Goal: Task Accomplishment & Management: Use online tool/utility

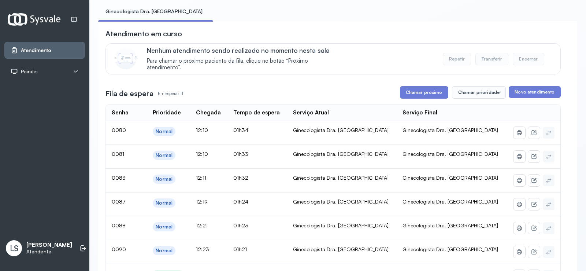
scroll to position [37, 0]
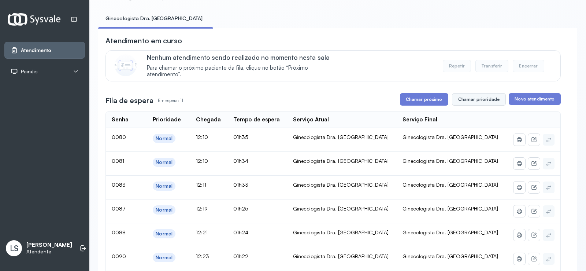
click at [475, 101] on button "Chamar prioridade" at bounding box center [479, 99] width 54 height 12
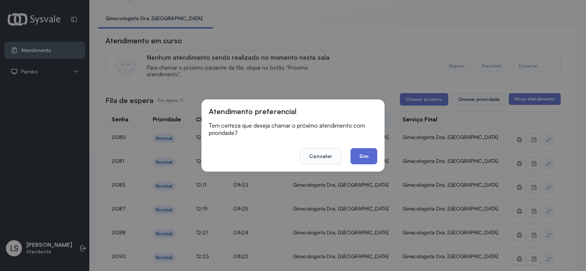
click at [356, 155] on button "Sim" at bounding box center [363, 156] width 27 height 16
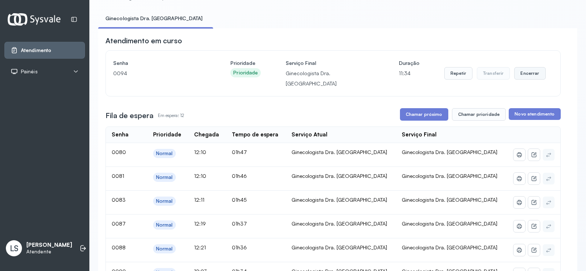
click at [524, 69] on button "Encerrar" at bounding box center [529, 73] width 31 height 12
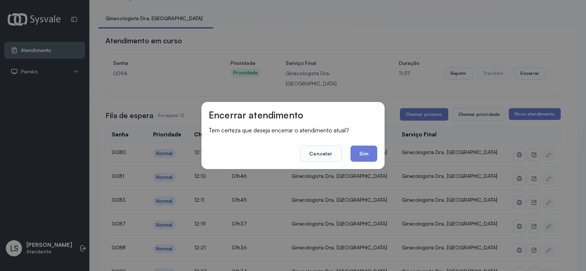
click at [363, 152] on button "Sim" at bounding box center [363, 153] width 27 height 16
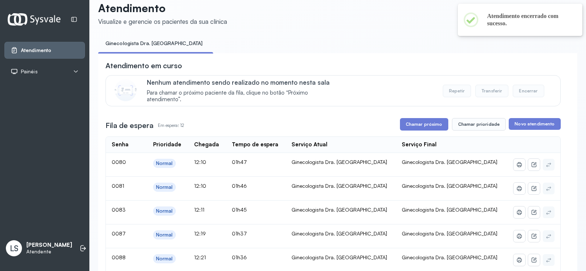
scroll to position [0, 0]
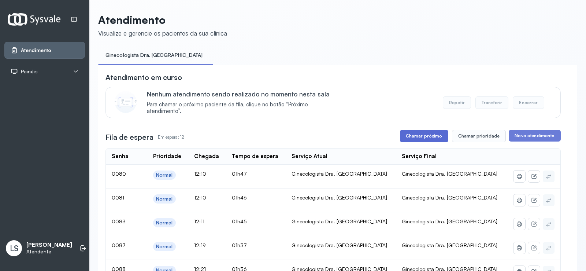
click at [419, 135] on button "Chamar próximo" at bounding box center [424, 136] width 48 height 12
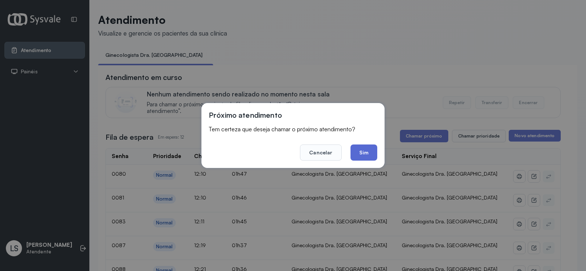
click at [358, 149] on button "Sim" at bounding box center [363, 152] width 27 height 16
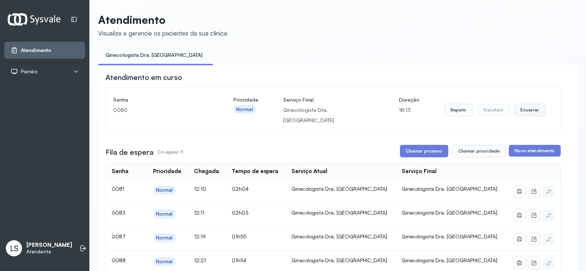
click at [522, 104] on button "Encerrar" at bounding box center [529, 110] width 31 height 12
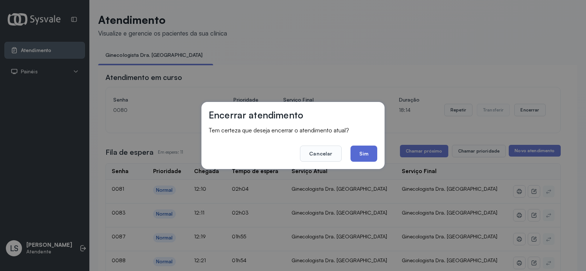
click at [369, 149] on button "Sim" at bounding box center [363, 153] width 27 height 16
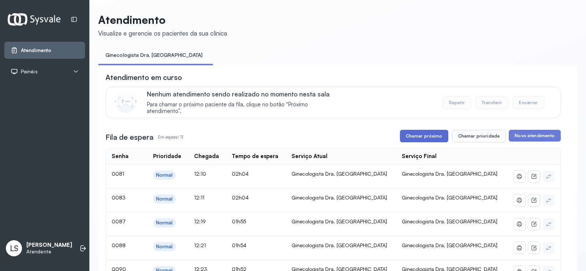
click at [418, 138] on button "Chamar próximo" at bounding box center [424, 136] width 48 height 12
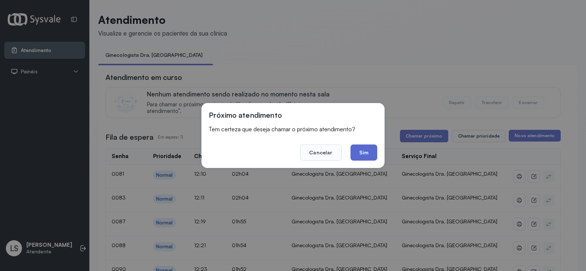
click at [369, 156] on button "Sim" at bounding box center [363, 152] width 27 height 16
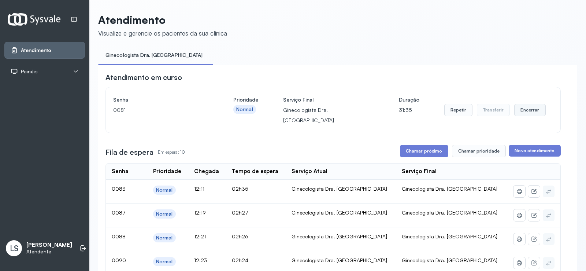
click at [527, 109] on button "Encerrar" at bounding box center [529, 110] width 31 height 12
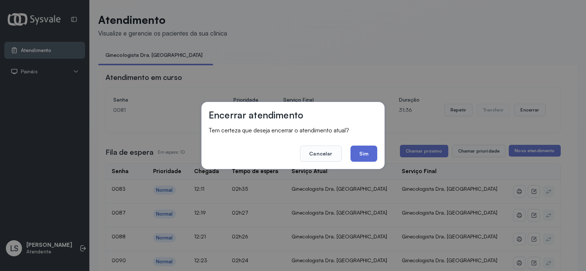
click at [371, 147] on button "Sim" at bounding box center [363, 153] width 27 height 16
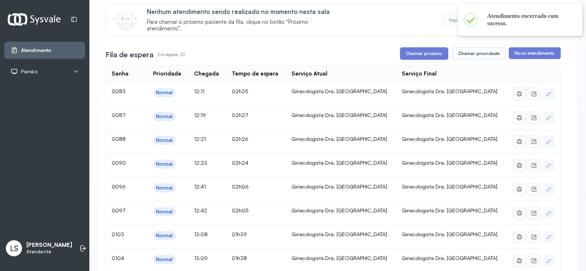
scroll to position [73, 0]
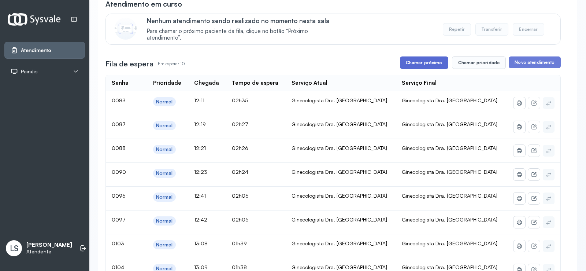
click at [423, 62] on button "Chamar próximo" at bounding box center [424, 62] width 48 height 12
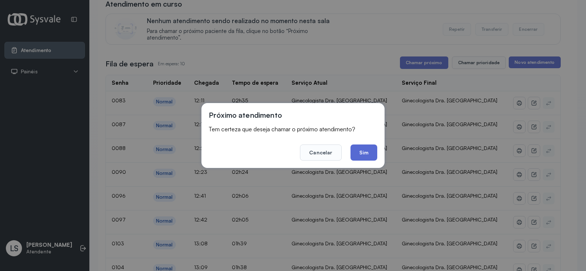
click at [362, 152] on button "Sim" at bounding box center [363, 152] width 27 height 16
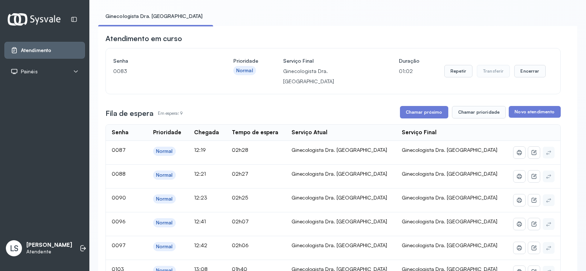
scroll to position [37, 0]
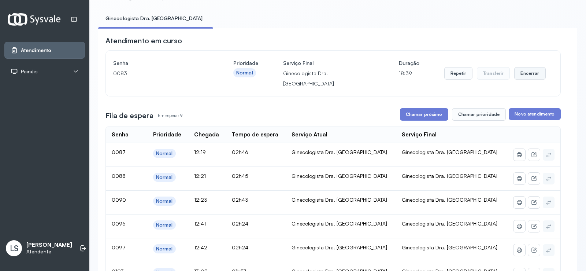
click at [528, 71] on button "Encerrar" at bounding box center [529, 73] width 31 height 12
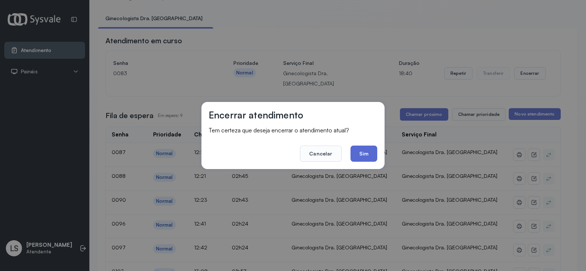
click at [364, 149] on button "Sim" at bounding box center [363, 153] width 27 height 16
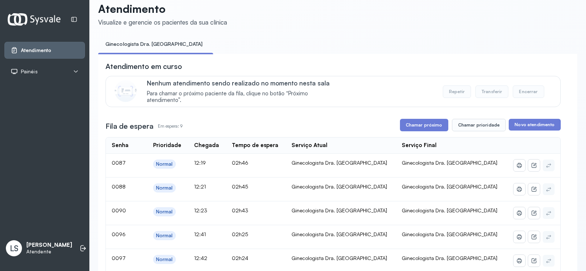
scroll to position [0, 0]
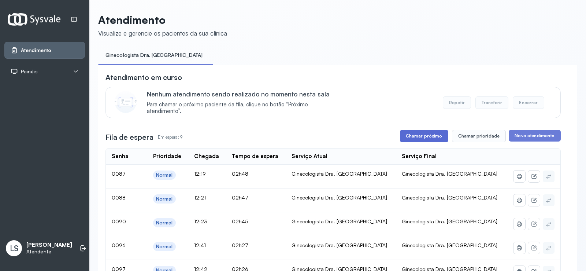
click at [427, 138] on button "Chamar próximo" at bounding box center [424, 136] width 48 height 12
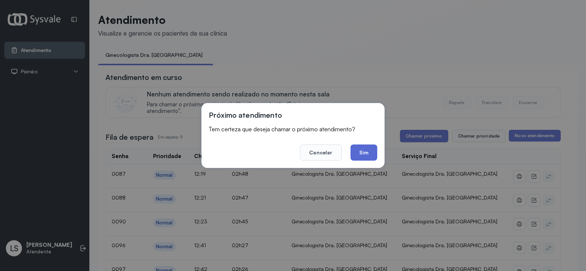
click at [358, 149] on button "Sim" at bounding box center [363, 152] width 27 height 16
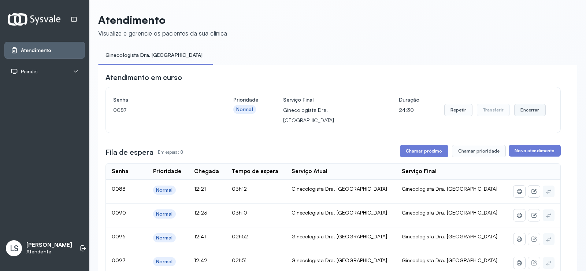
click at [525, 107] on button "Encerrar" at bounding box center [529, 110] width 31 height 12
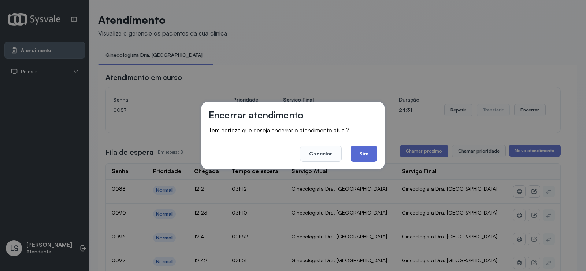
click at [369, 152] on button "Sim" at bounding box center [363, 153] width 27 height 16
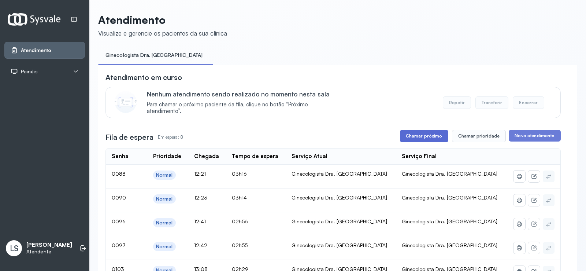
click at [421, 137] on button "Chamar próximo" at bounding box center [424, 136] width 48 height 12
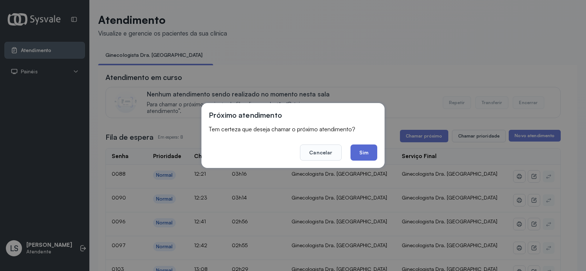
click at [356, 150] on button "Sim" at bounding box center [363, 152] width 27 height 16
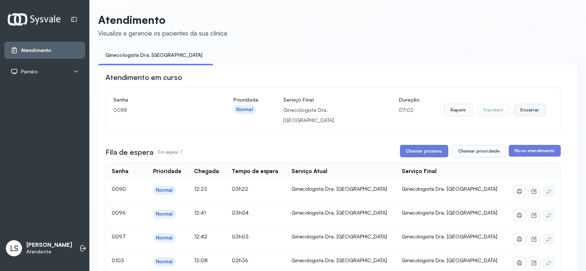
click at [526, 105] on button "Encerrar" at bounding box center [529, 110] width 31 height 12
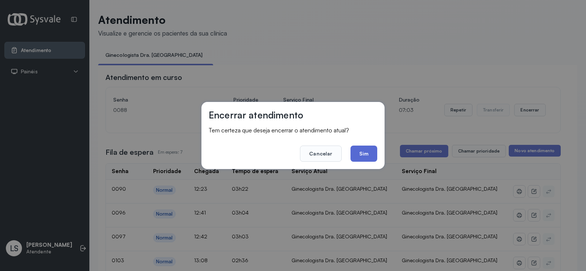
click at [359, 156] on button "Sim" at bounding box center [363, 153] width 27 height 16
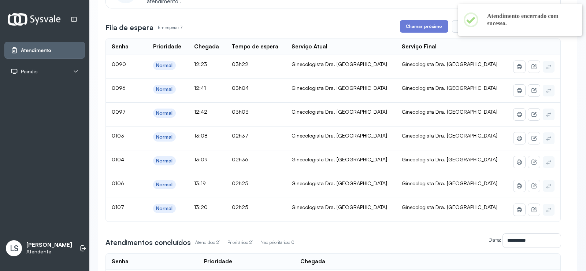
scroll to position [73, 0]
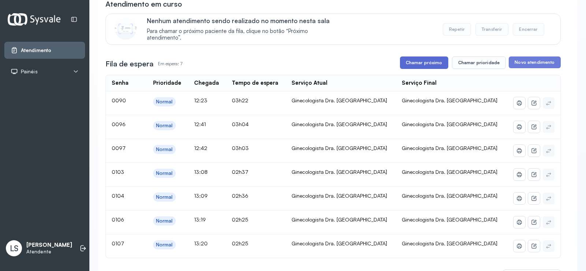
click at [424, 63] on button "Chamar próximo" at bounding box center [424, 62] width 48 height 12
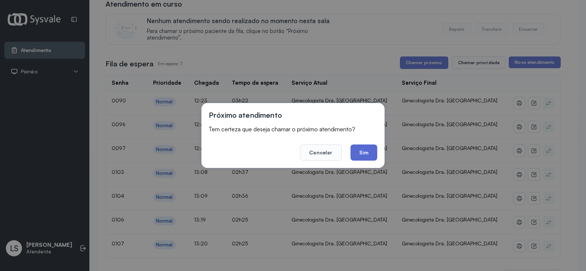
click at [355, 153] on button "Sim" at bounding box center [363, 152] width 27 height 16
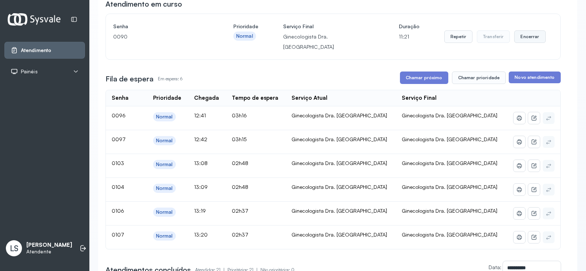
click at [521, 31] on button "Encerrar" at bounding box center [529, 36] width 31 height 12
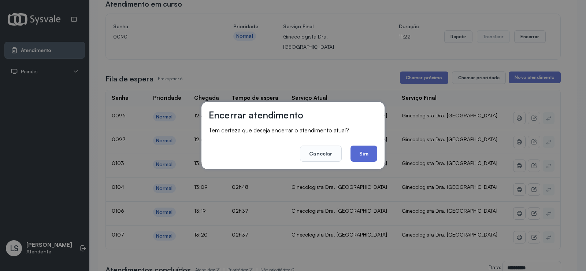
click at [361, 155] on button "Sim" at bounding box center [363, 153] width 27 height 16
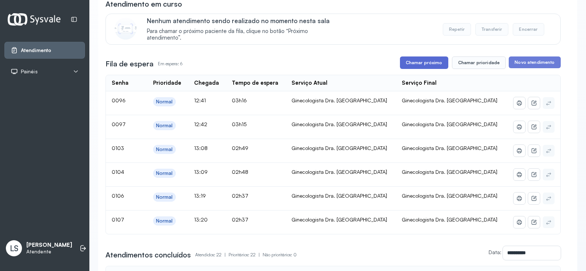
click at [424, 66] on button "Chamar próximo" at bounding box center [424, 62] width 48 height 12
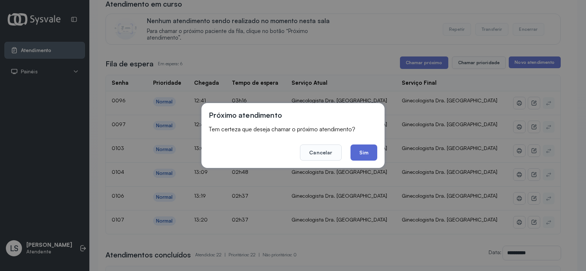
click at [364, 154] on button "Sim" at bounding box center [363, 152] width 27 height 16
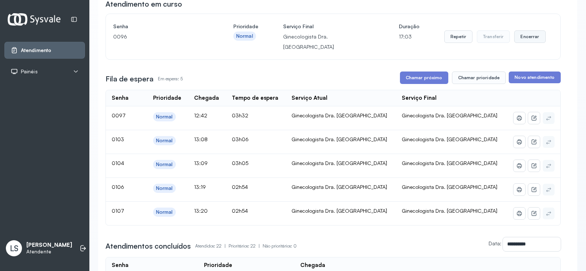
click at [529, 31] on button "Encerrar" at bounding box center [529, 36] width 31 height 12
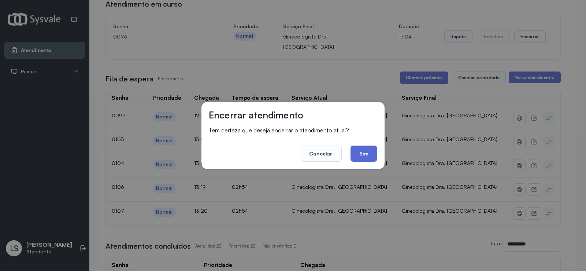
click at [361, 152] on button "Sim" at bounding box center [363, 153] width 27 height 16
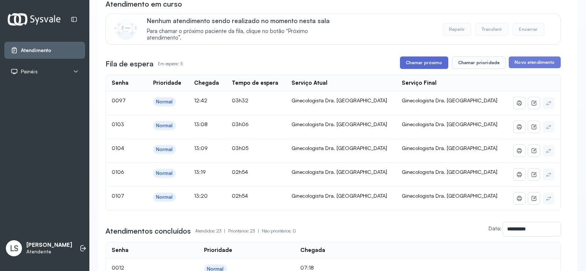
click at [421, 65] on button "Chamar próximo" at bounding box center [424, 62] width 48 height 12
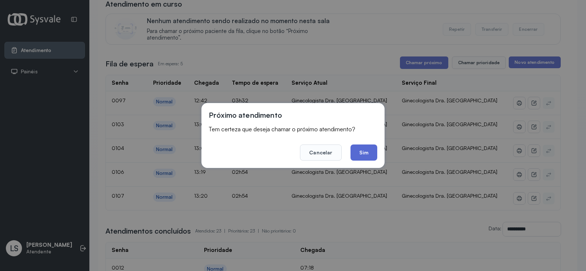
click at [362, 153] on button "Sim" at bounding box center [363, 152] width 27 height 16
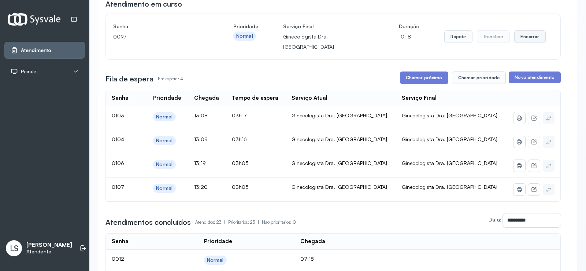
click at [529, 33] on button "Encerrar" at bounding box center [529, 36] width 31 height 12
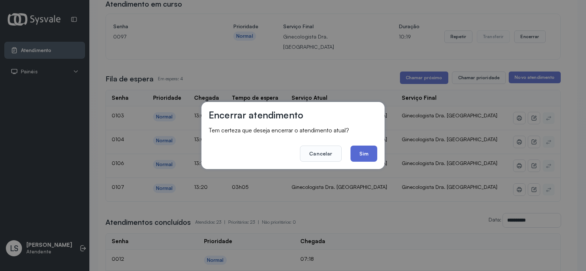
click at [355, 150] on button "Sim" at bounding box center [363, 153] width 27 height 16
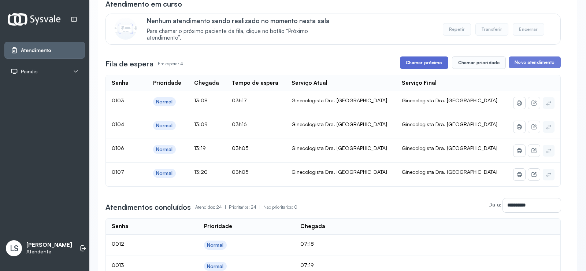
click at [411, 64] on button "Chamar próximo" at bounding box center [424, 62] width 48 height 12
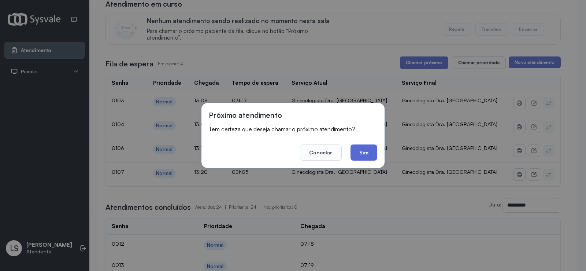
click at [357, 151] on button "Sim" at bounding box center [363, 152] width 27 height 16
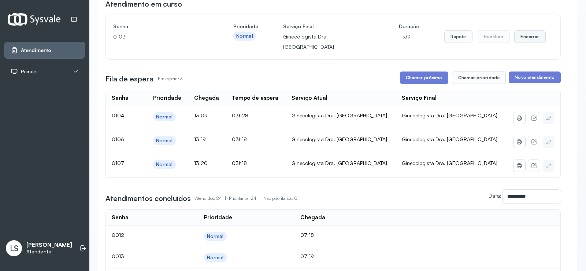
click at [521, 30] on button "Encerrar" at bounding box center [529, 36] width 31 height 12
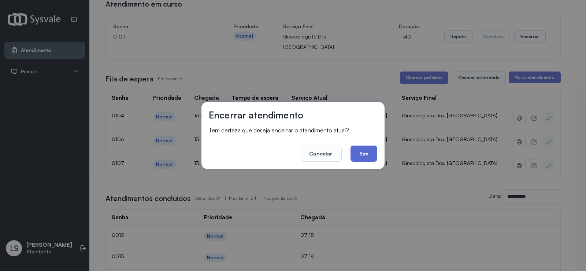
click at [371, 155] on button "Sim" at bounding box center [363, 153] width 27 height 16
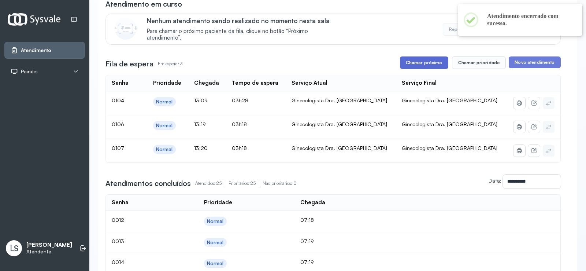
click at [417, 64] on button "Chamar próximo" at bounding box center [424, 62] width 48 height 12
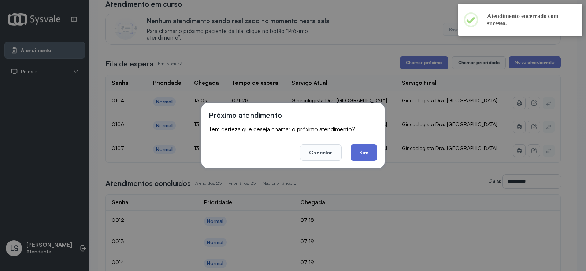
click at [368, 151] on button "Sim" at bounding box center [363, 152] width 27 height 16
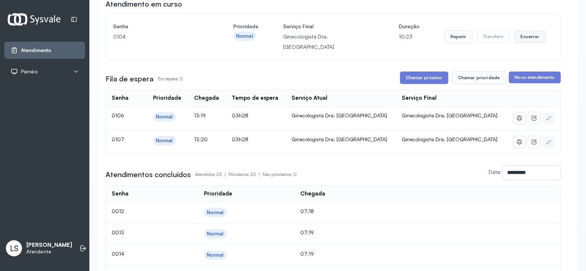
click at [527, 35] on button "Encerrar" at bounding box center [529, 36] width 31 height 12
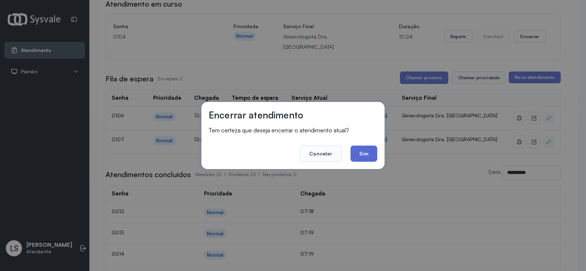
click at [351, 157] on button "Sim" at bounding box center [363, 153] width 27 height 16
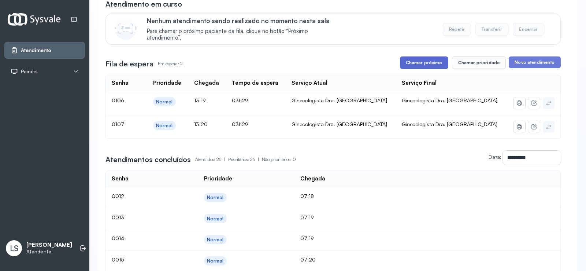
click at [432, 65] on button "Chamar próximo" at bounding box center [424, 62] width 48 height 12
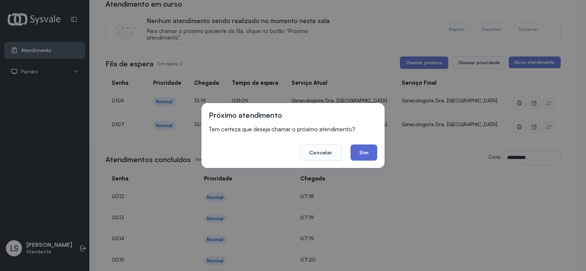
click at [365, 154] on button "Sim" at bounding box center [363, 152] width 27 height 16
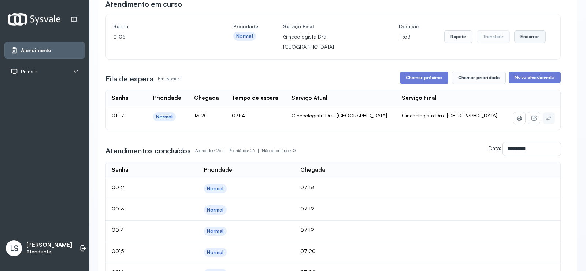
click at [531, 36] on button "Encerrar" at bounding box center [529, 36] width 31 height 12
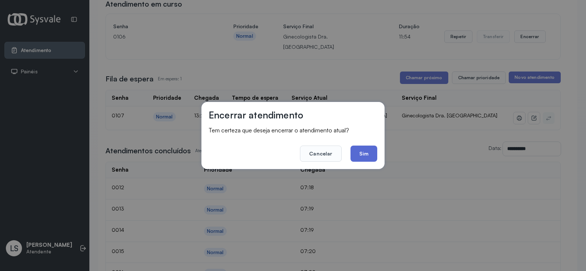
click at [359, 150] on button "Sim" at bounding box center [363, 153] width 27 height 16
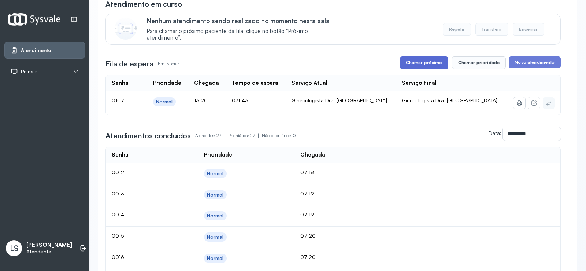
click at [420, 64] on button "Chamar próximo" at bounding box center [424, 62] width 48 height 12
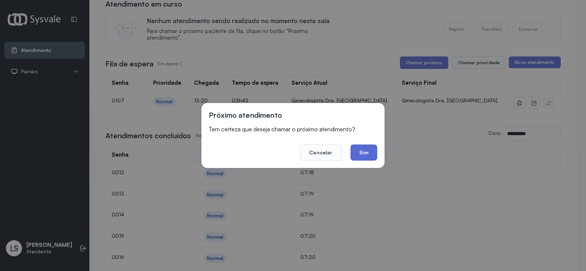
click at [368, 154] on button "Sim" at bounding box center [363, 152] width 27 height 16
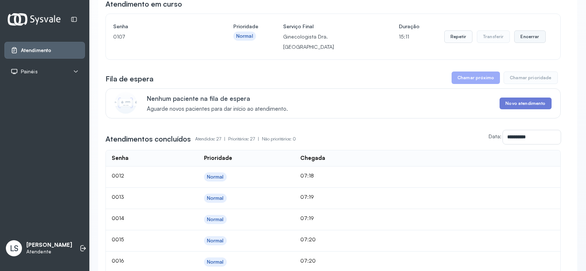
click at [526, 34] on button "Encerrar" at bounding box center [529, 36] width 31 height 12
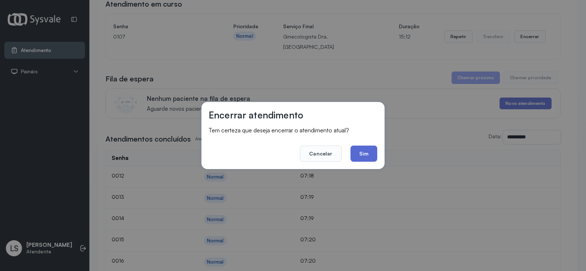
click at [369, 155] on button "Sim" at bounding box center [363, 153] width 27 height 16
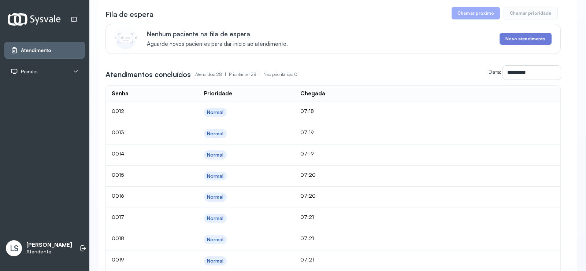
scroll to position [146, 0]
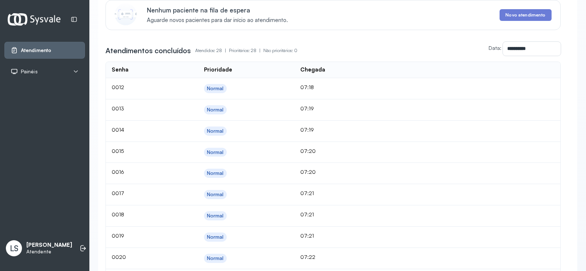
click at [50, 244] on p "[PERSON_NAME]" at bounding box center [49, 244] width 46 height 7
click at [81, 245] on icon at bounding box center [82, 248] width 3 height 6
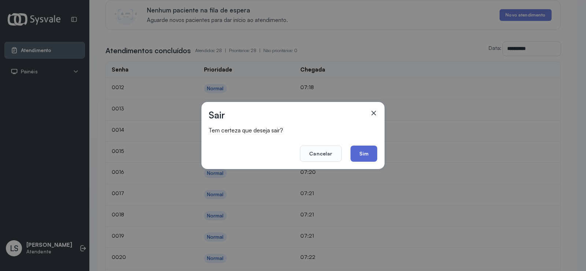
click at [365, 150] on button "Sim" at bounding box center [363, 153] width 27 height 16
